Goal: Information Seeking & Learning: Learn about a topic

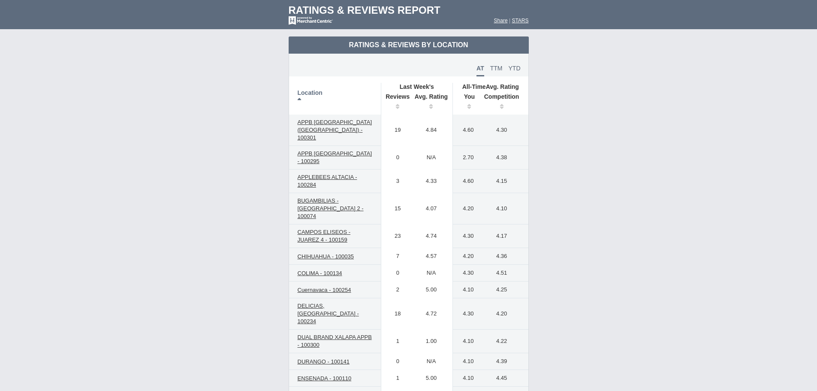
scroll to position [214, 0]
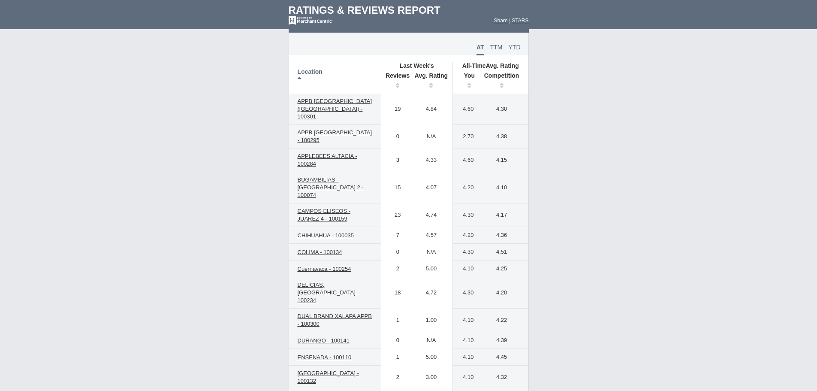
click at [431, 86] on th "Avg. Rating" at bounding box center [431, 81] width 43 height 24
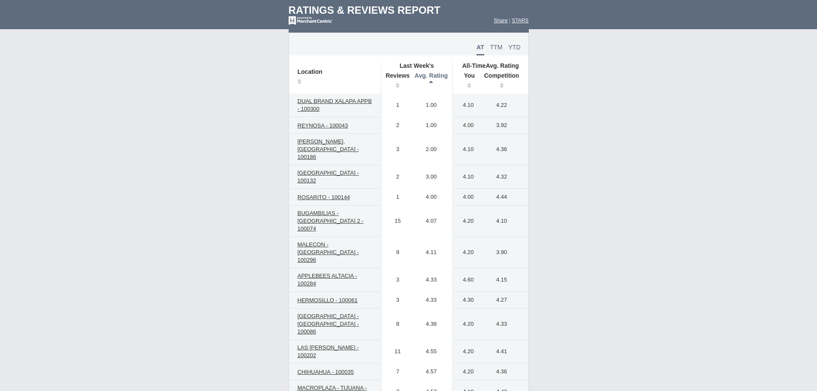
click at [432, 83] on th "Avg. Rating" at bounding box center [431, 81] width 43 height 24
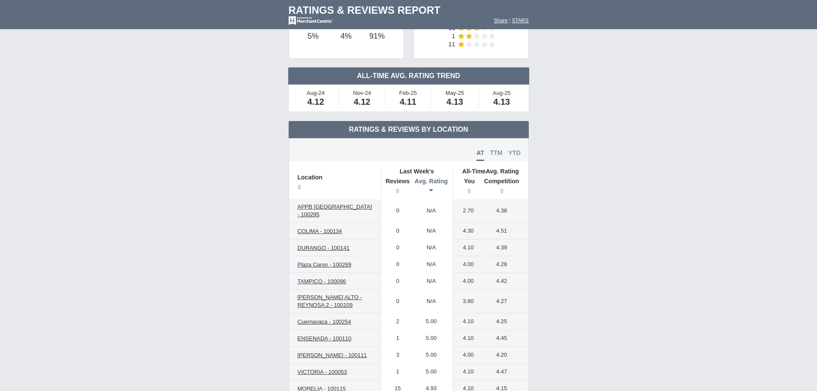
scroll to position [129, 0]
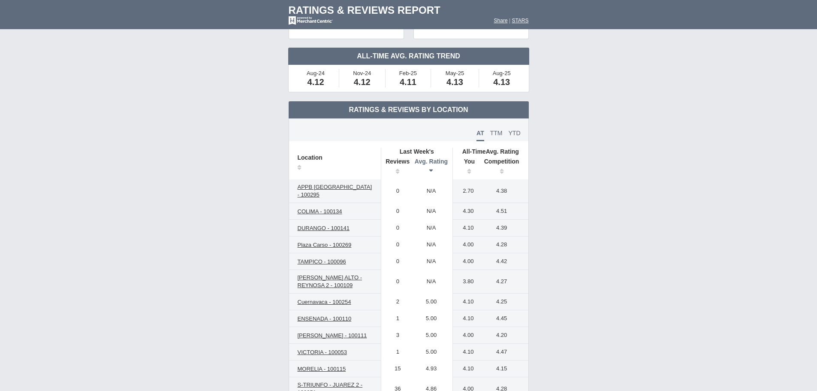
click at [393, 168] on th "Reviews" at bounding box center [395, 167] width 29 height 24
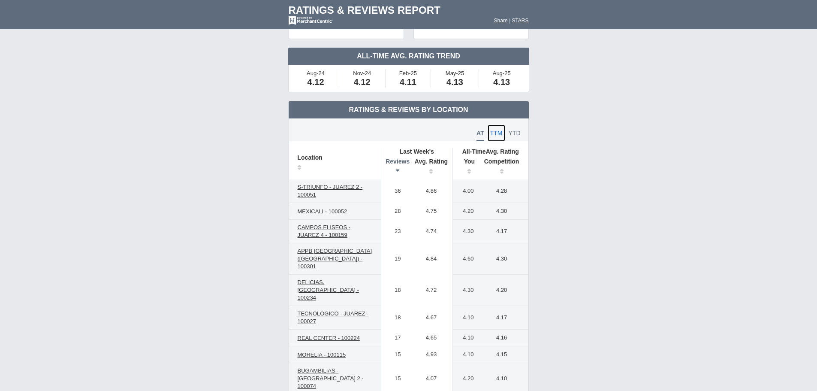
click at [494, 134] on span "TTM" at bounding box center [496, 132] width 12 height 7
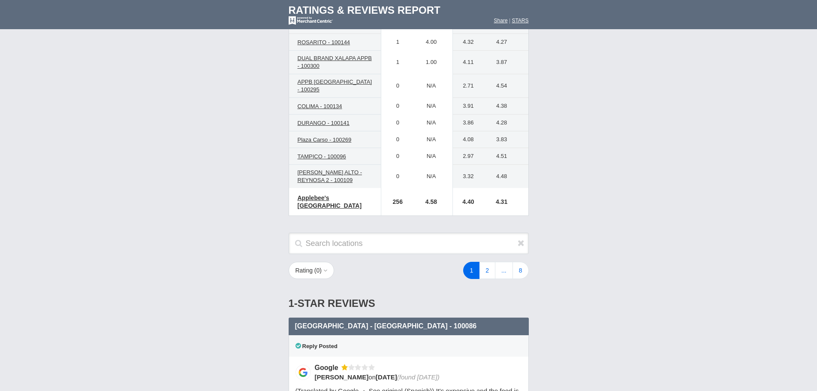
scroll to position [772, 0]
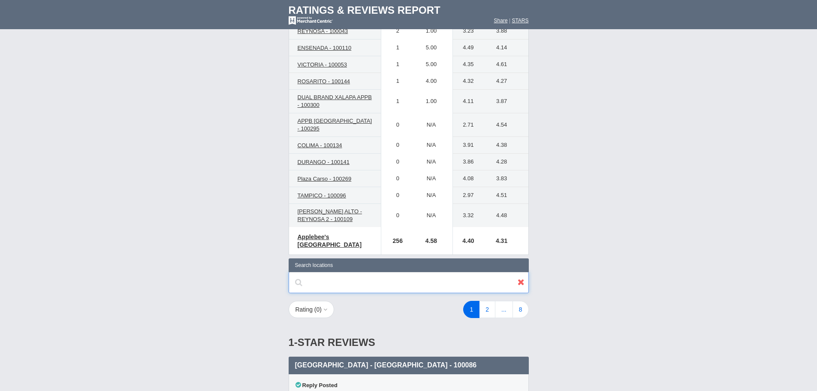
click at [358, 271] on input "text" at bounding box center [409, 281] width 240 height 21
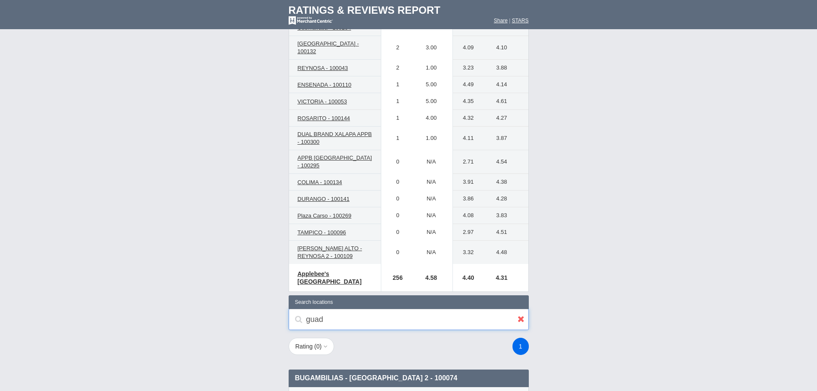
scroll to position [900, 0]
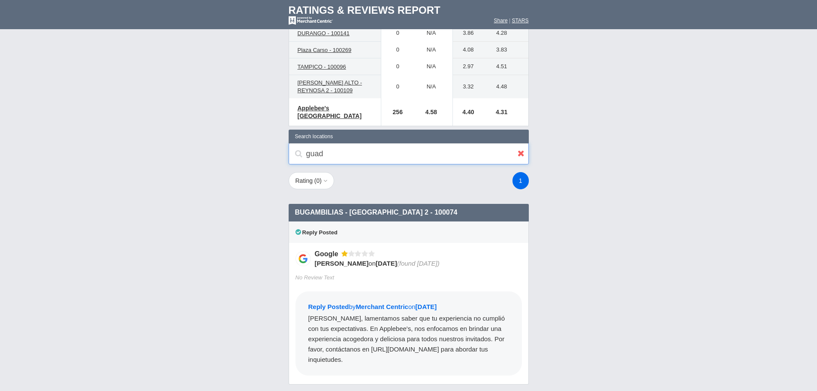
type input "guad"
click at [521, 149] on icon at bounding box center [520, 153] width 7 height 9
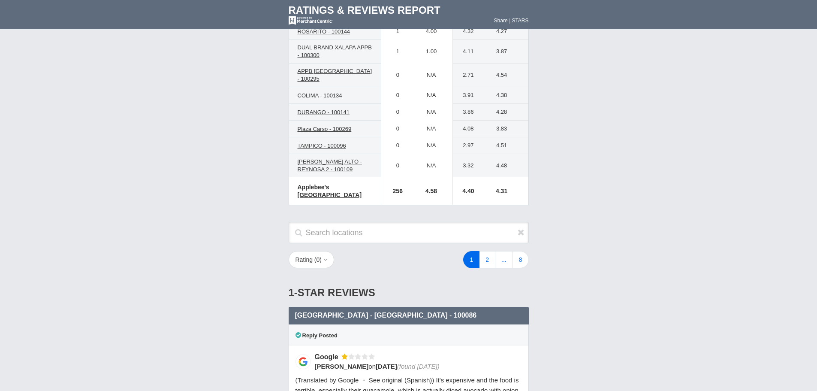
scroll to position [815, 0]
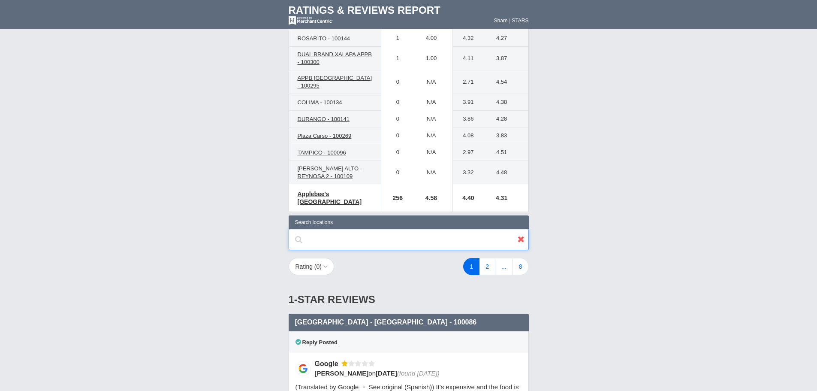
click at [346, 229] on input "text" at bounding box center [409, 239] width 240 height 21
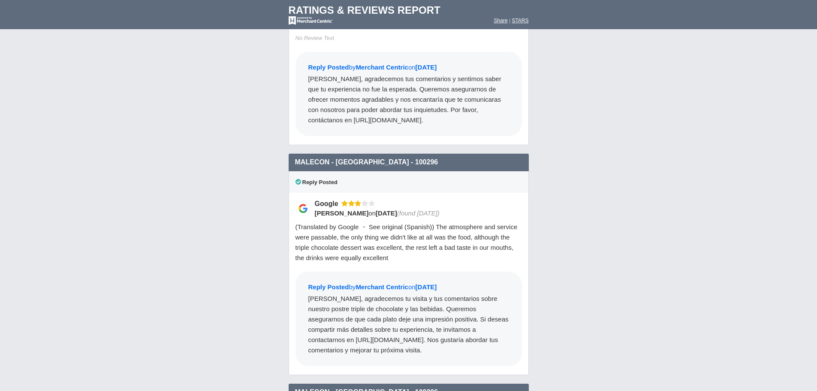
scroll to position [1115, 0]
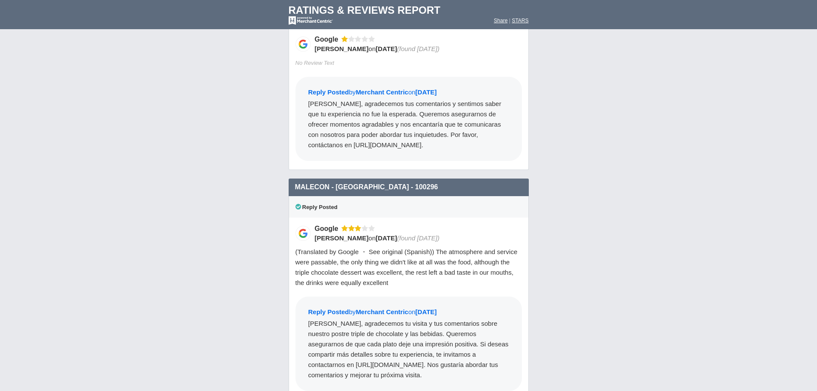
type input "plaza las"
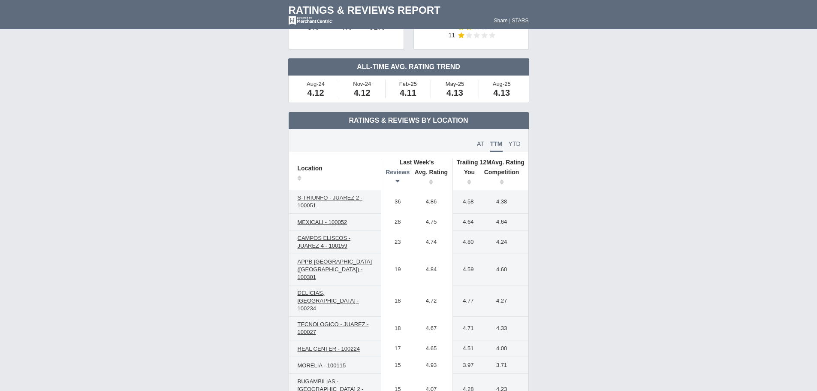
scroll to position [129, 0]
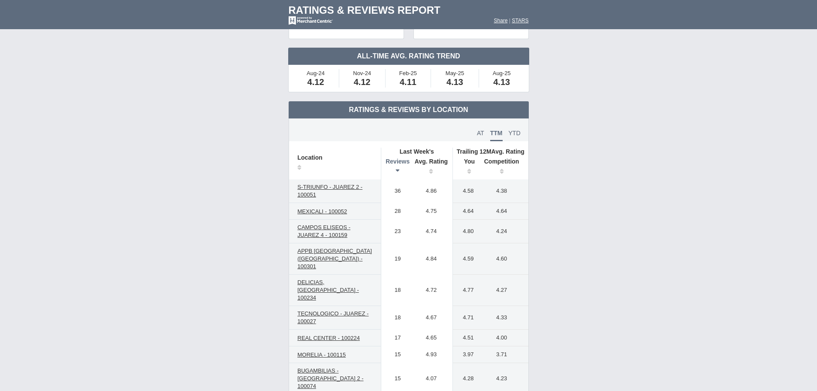
click at [434, 168] on th "Avg. Rating" at bounding box center [431, 167] width 43 height 24
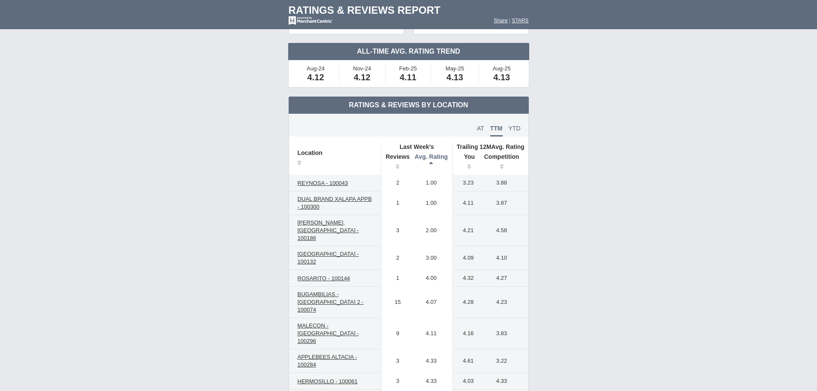
scroll to position [171, 0]
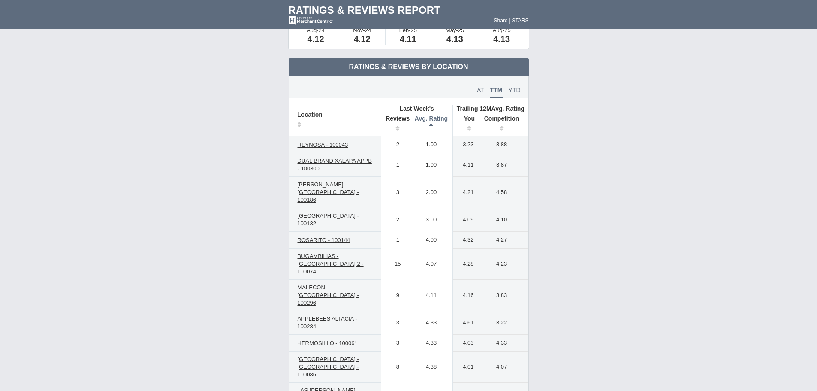
click at [432, 125] on th "Avg. Rating" at bounding box center [431, 124] width 43 height 24
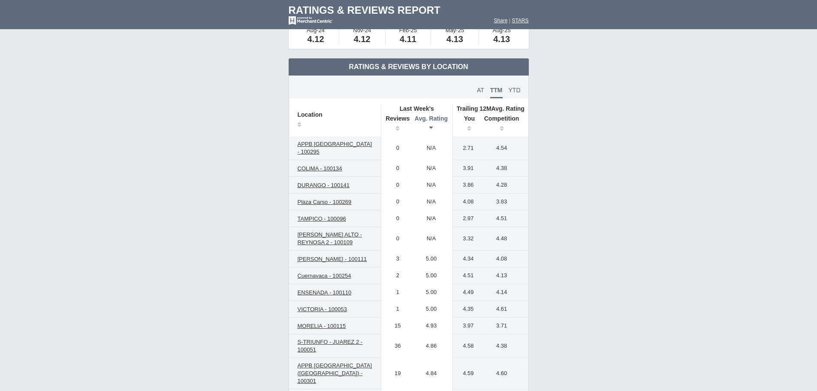
click at [432, 125] on th "Avg. Rating" at bounding box center [431, 124] width 43 height 24
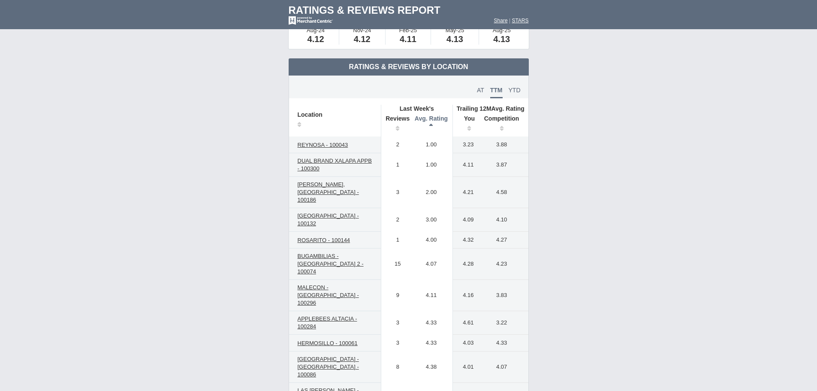
click at [432, 125] on th "Avg. Rating" at bounding box center [431, 124] width 43 height 24
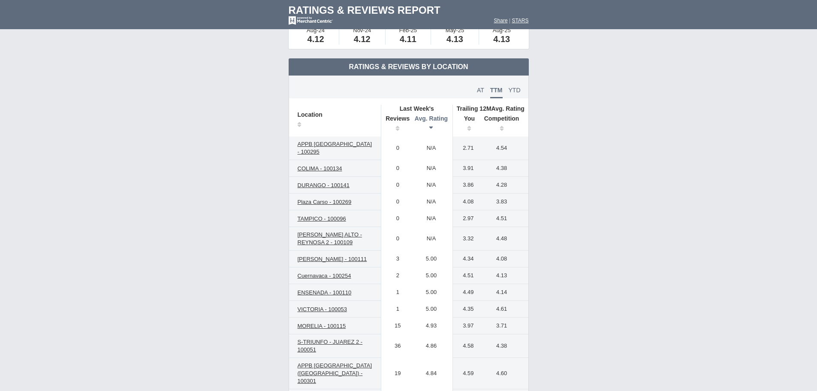
click at [394, 121] on th "Reviews" at bounding box center [395, 124] width 29 height 24
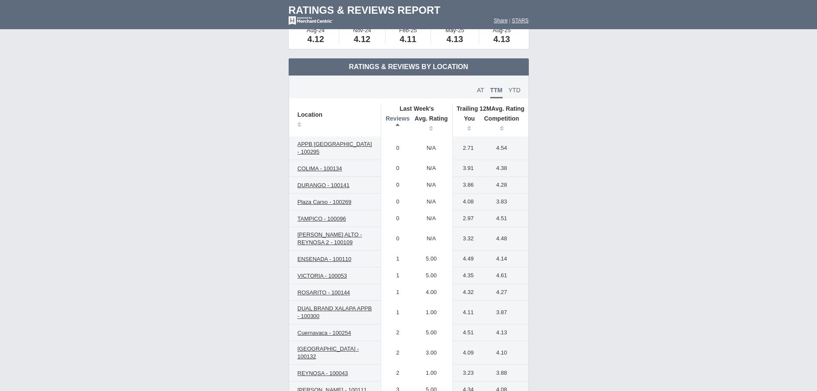
click at [395, 121] on th "Reviews" at bounding box center [395, 124] width 29 height 24
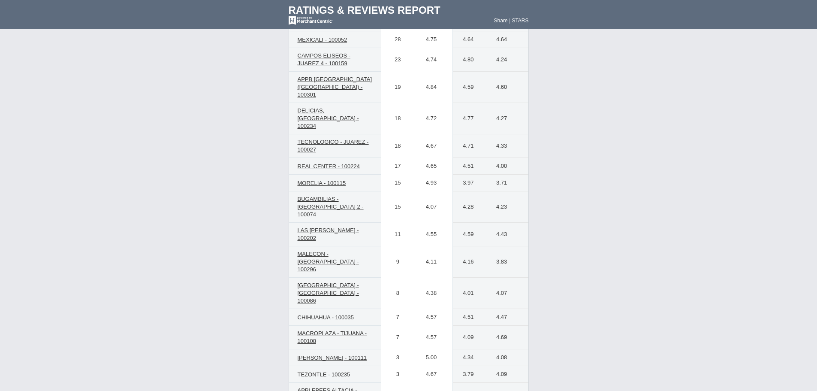
scroll to position [343, 0]
